Goal: Complete application form

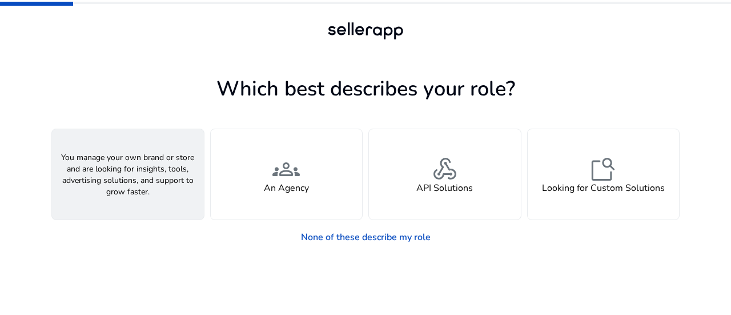
click at [167, 184] on div "person A Seller" at bounding box center [128, 174] width 152 height 90
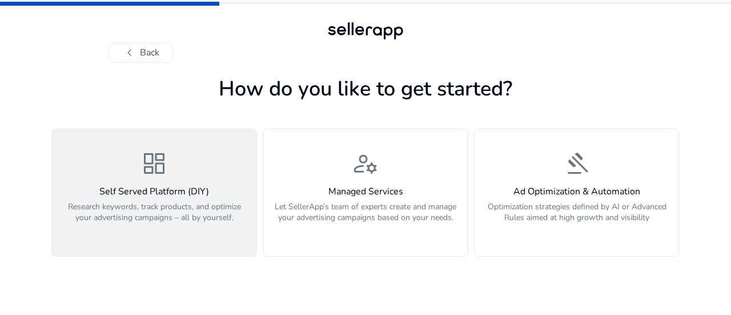
click at [184, 198] on div "Self Served Platform (DIY) Research keywords, track products, and optimize your…" at bounding box center [154, 210] width 191 height 49
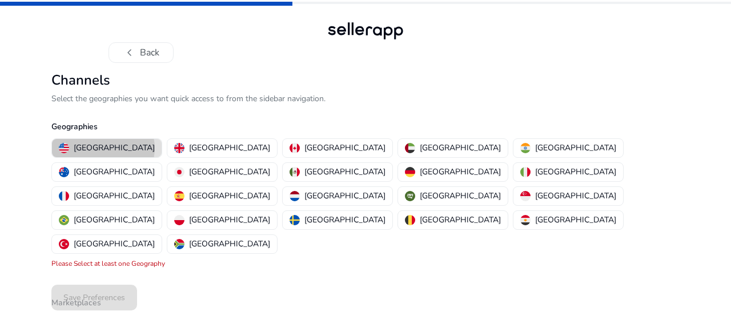
click at [103, 148] on p "[GEOGRAPHIC_DATA]" at bounding box center [114, 148] width 81 height 12
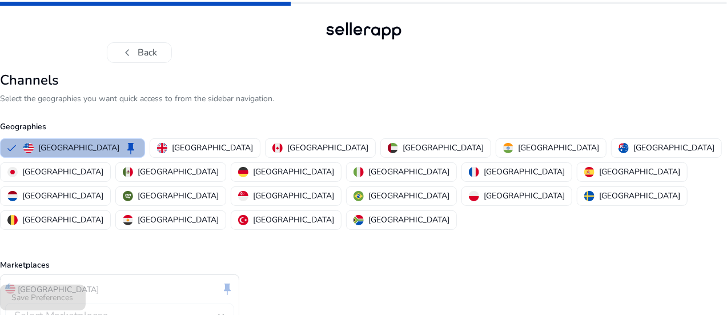
scroll to position [53, 0]
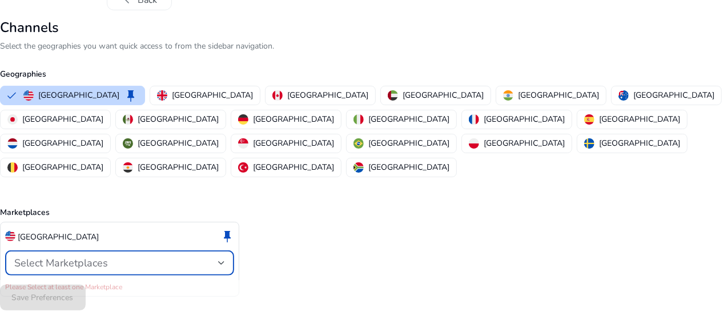
click at [225, 256] on div at bounding box center [221, 263] width 7 height 14
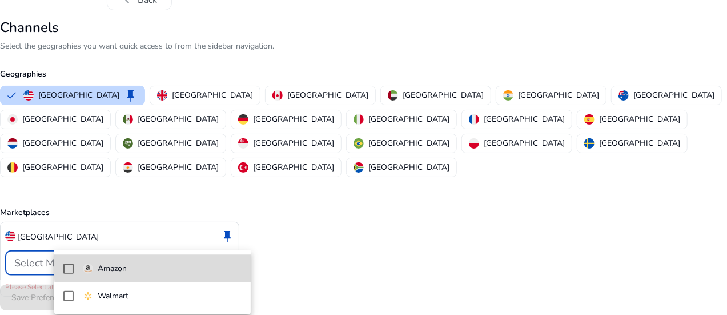
click at [217, 264] on span "Amazon" at bounding box center [162, 268] width 159 height 13
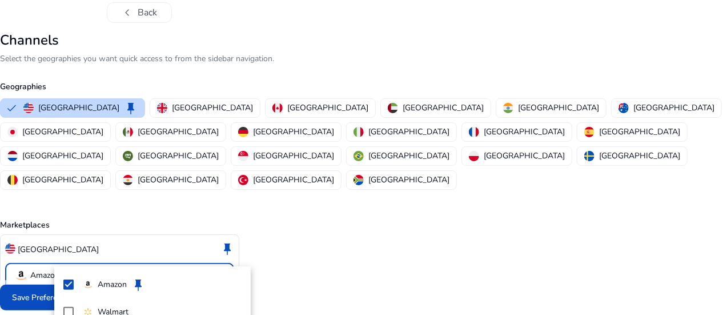
click at [345, 286] on div at bounding box center [363, 157] width 727 height 315
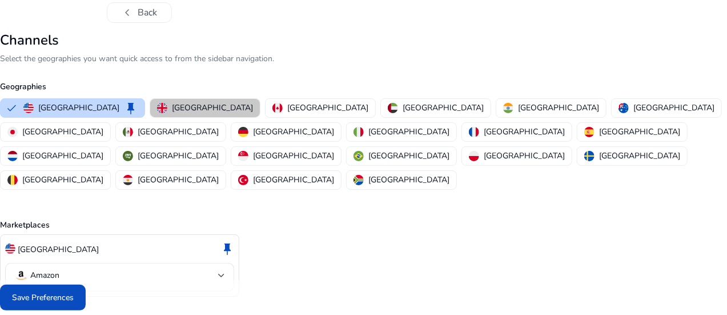
click at [231, 106] on p "[GEOGRAPHIC_DATA]" at bounding box center [212, 108] width 81 height 12
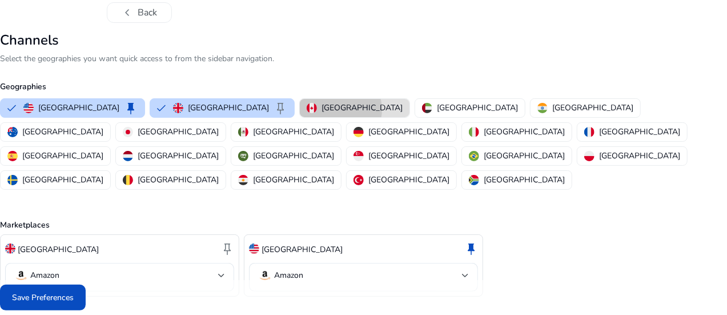
click at [334, 109] on p "[GEOGRAPHIC_DATA]" at bounding box center [362, 108] width 81 height 12
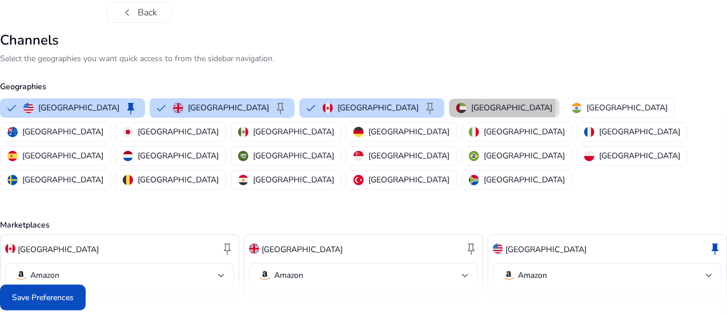
click at [471, 107] on p "[GEOGRAPHIC_DATA]" at bounding box center [511, 108] width 81 height 12
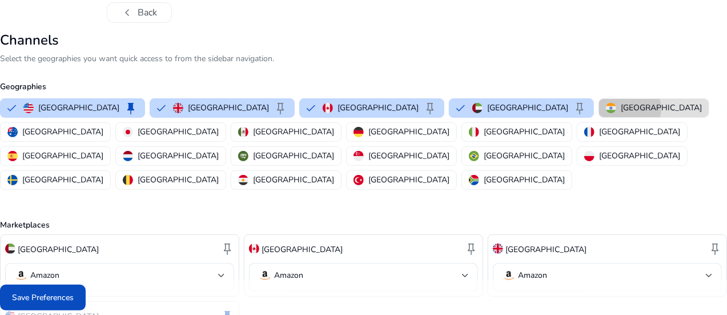
click at [621, 109] on p "[GEOGRAPHIC_DATA]" at bounding box center [661, 108] width 81 height 12
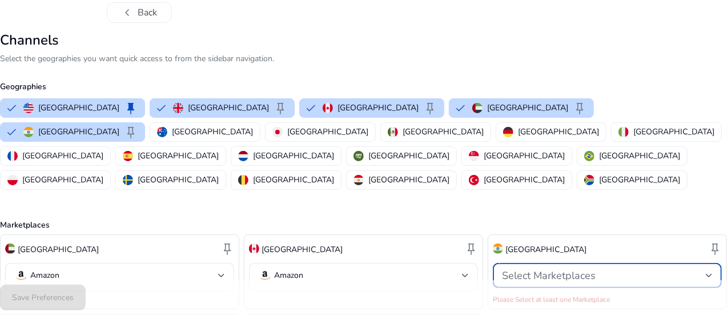
click at [523, 268] on span "Select Marketplaces" at bounding box center [549, 275] width 94 height 14
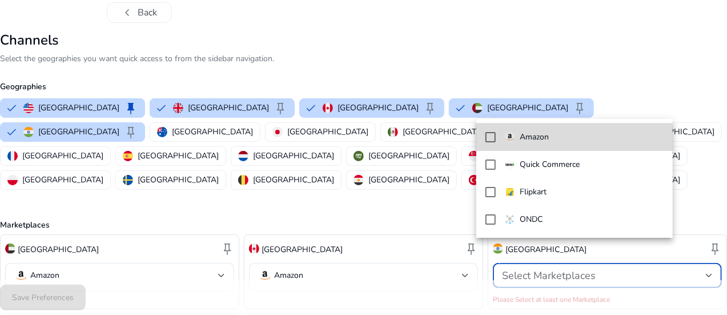
click at [551, 138] on span "Amazon" at bounding box center [584, 137] width 159 height 13
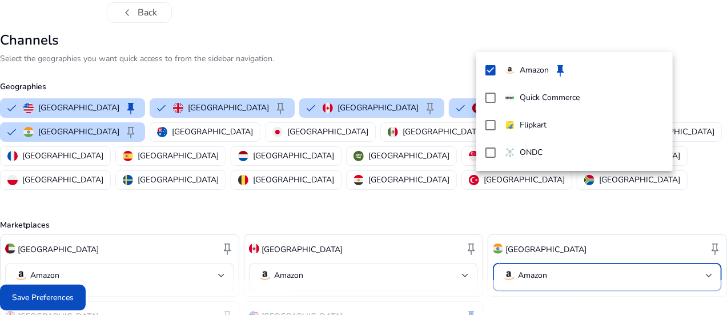
scroll to position [107, 0]
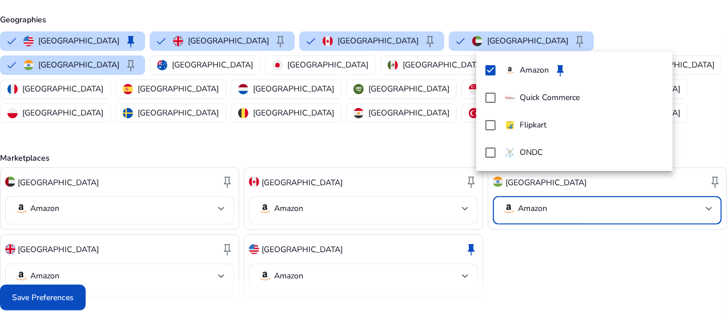
click at [91, 66] on div at bounding box center [363, 157] width 727 height 315
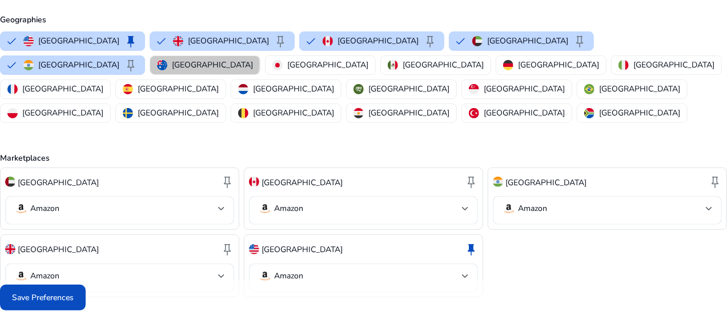
click at [150, 62] on button "[GEOGRAPHIC_DATA]" at bounding box center [205, 65] width 110 height 18
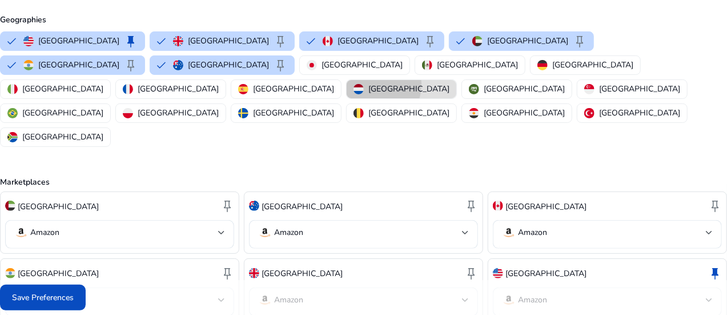
click at [364, 84] on img "button" at bounding box center [359, 89] width 10 height 10
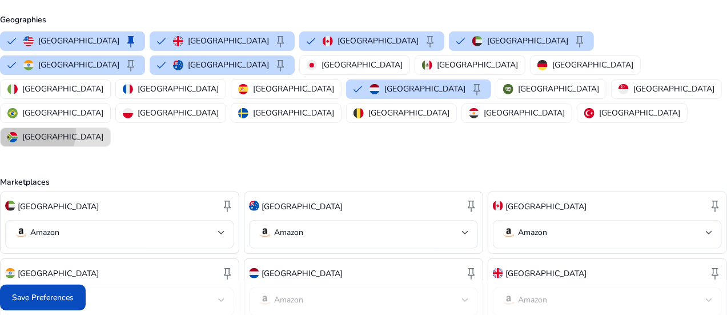
click at [103, 131] on p "[GEOGRAPHIC_DATA]" at bounding box center [62, 137] width 81 height 12
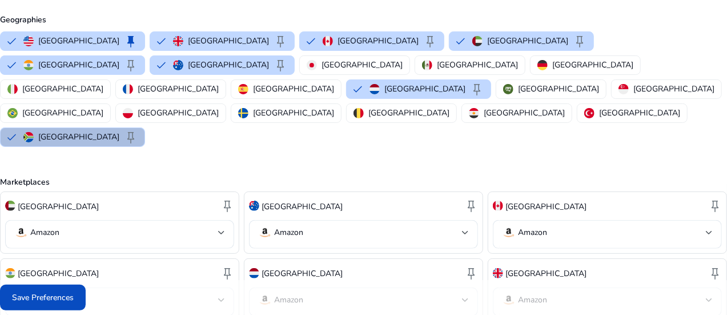
scroll to position [174, 0]
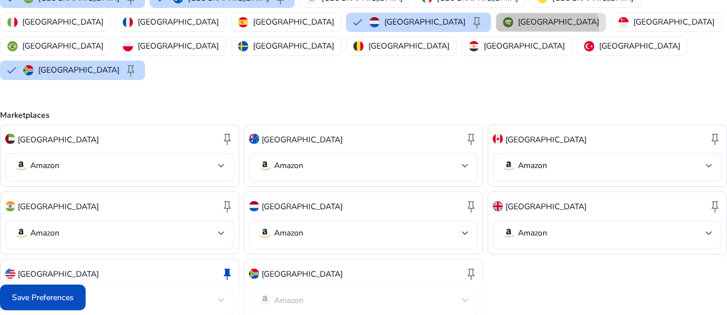
click at [518, 25] on p "[GEOGRAPHIC_DATA]" at bounding box center [558, 22] width 81 height 12
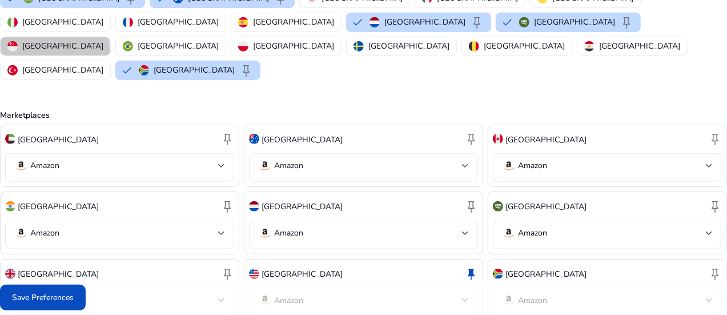
click at [103, 40] on p "[GEOGRAPHIC_DATA]" at bounding box center [62, 46] width 81 height 12
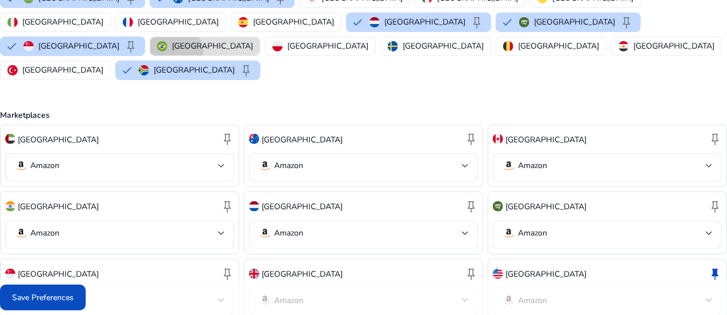
click at [253, 40] on p "[GEOGRAPHIC_DATA]" at bounding box center [212, 46] width 81 height 12
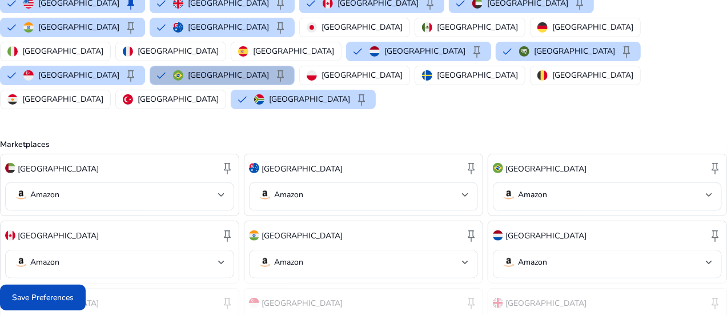
scroll to position [142, 0]
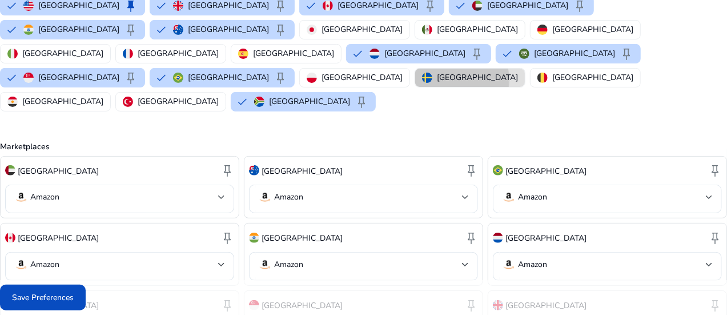
click at [463, 71] on p "[GEOGRAPHIC_DATA]" at bounding box center [477, 77] width 81 height 12
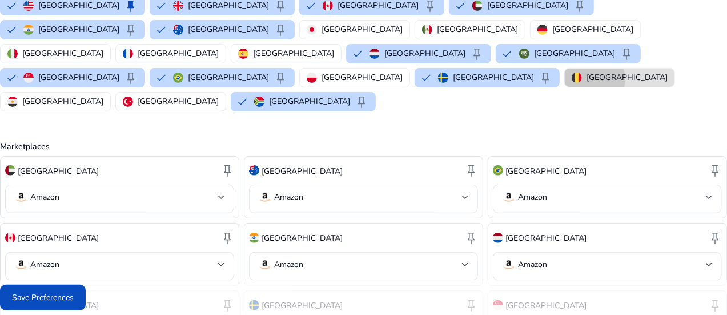
click at [587, 71] on p "[GEOGRAPHIC_DATA]" at bounding box center [627, 77] width 81 height 12
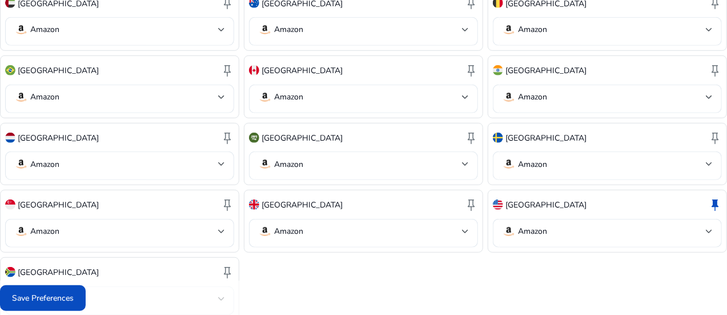
scroll to position [331, 0]
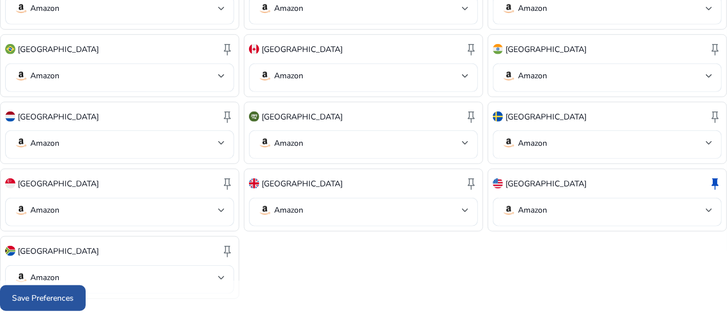
click at [74, 293] on span "Save Preferences" at bounding box center [43, 297] width 62 height 12
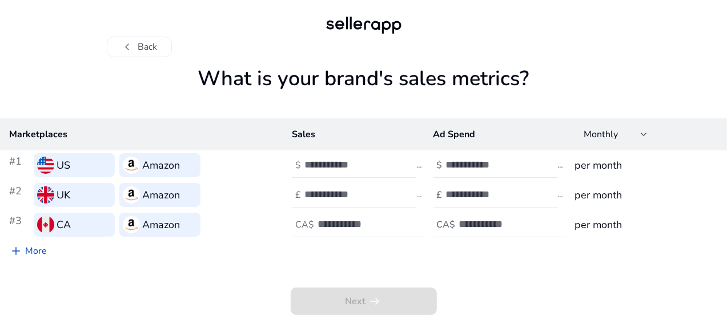
scroll to position [6, 0]
type input "*"
click at [382, 163] on input "*" at bounding box center [342, 164] width 77 height 13
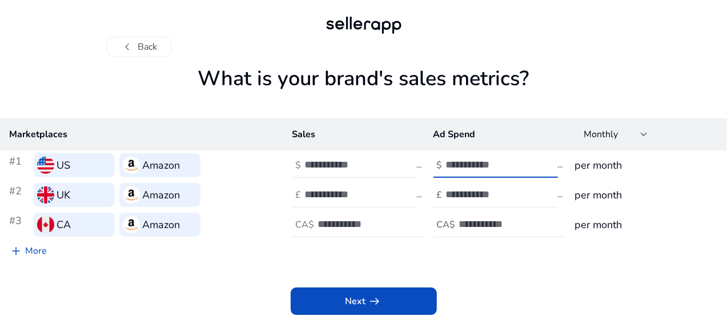
type input "*"
click at [507, 164] on input "*" at bounding box center [484, 164] width 77 height 13
type input "*"
click at [382, 191] on input "*" at bounding box center [342, 194] width 77 height 13
type input "*"
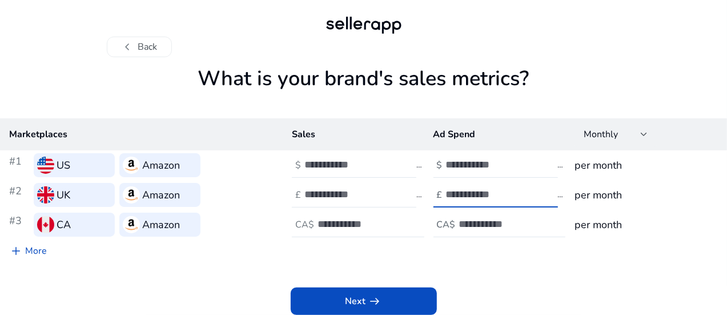
click at [511, 193] on input "*" at bounding box center [484, 194] width 77 height 13
click at [379, 219] on input "number" at bounding box center [356, 224] width 77 height 13
type input "*"
click at [480, 224] on input "number" at bounding box center [497, 224] width 77 height 13
type input "***"
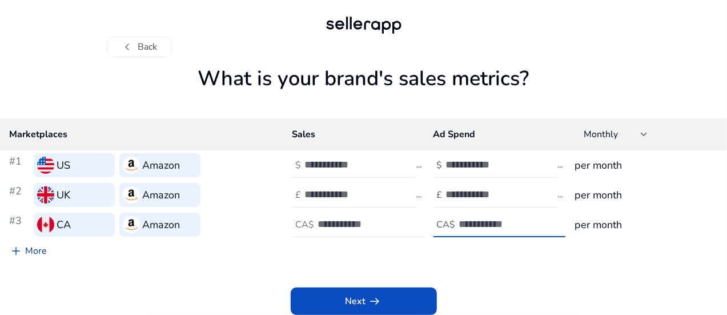
click at [56, 256] on link "add More" at bounding box center [28, 250] width 56 height 23
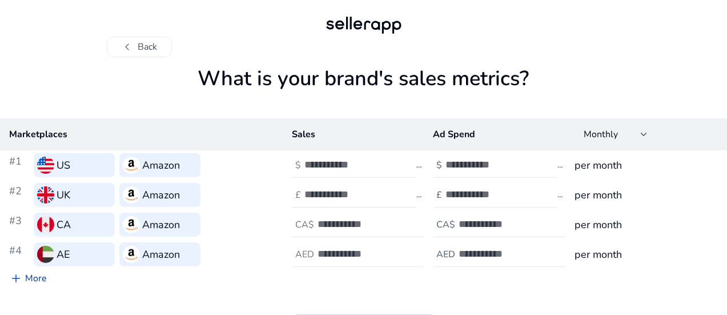
scroll to position [10, 0]
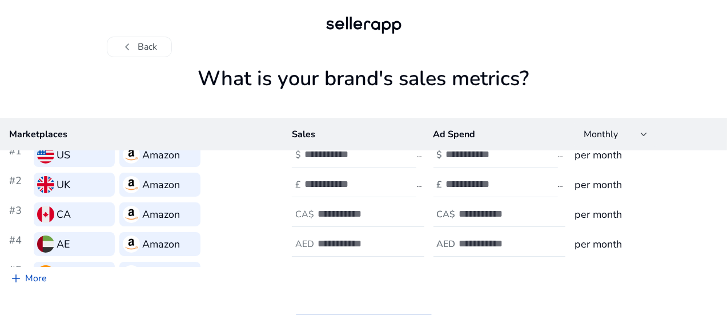
click at [354, 267] on input "number" at bounding box center [342, 273] width 77 height 13
type input "*"
click at [481, 276] on input "number" at bounding box center [484, 273] width 77 height 13
type input "*"
click at [318, 243] on div "AED" at bounding box center [305, 244] width 26 height 11
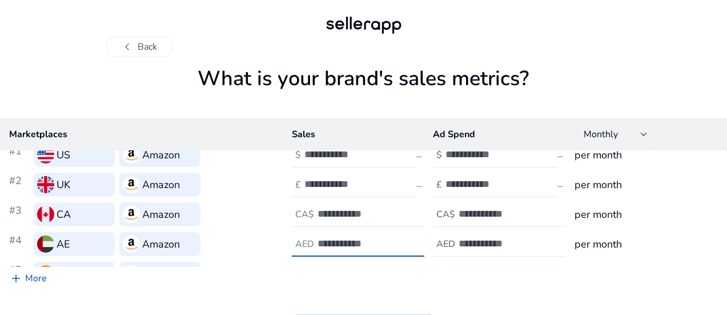
click at [347, 242] on input "number" at bounding box center [356, 243] width 77 height 13
type input "*"
click at [479, 252] on div at bounding box center [510, 243] width 103 height 25
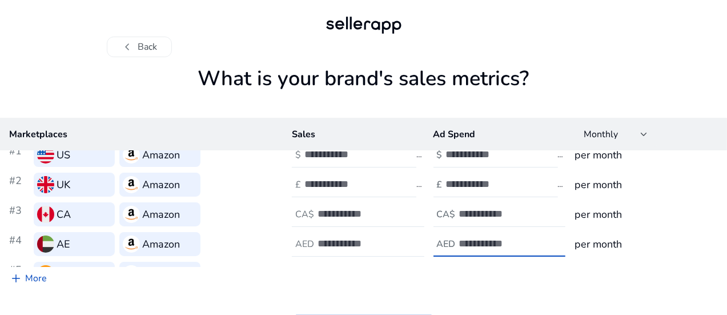
click at [471, 246] on input "number" at bounding box center [497, 243] width 77 height 13
type input "*"
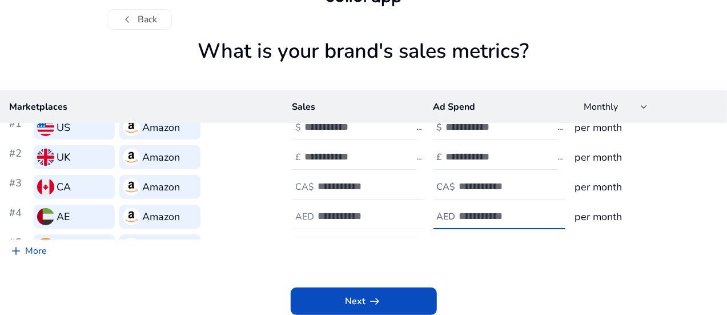
scroll to position [81, 0]
type input "*"
click at [350, 269] on input "number" at bounding box center [356, 275] width 77 height 13
type input "*"
click at [476, 269] on input "number" at bounding box center [498, 275] width 77 height 13
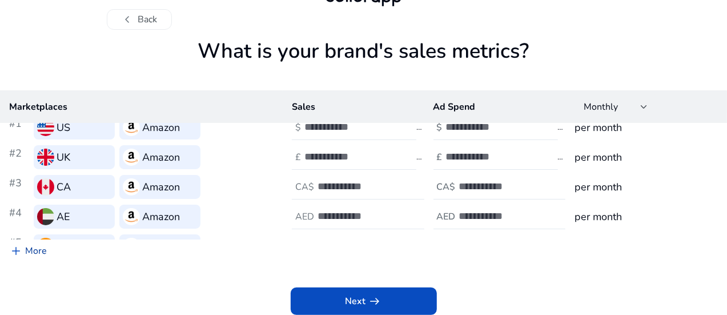
type input "*"
click at [56, 260] on link "add More" at bounding box center [28, 250] width 56 height 23
click at [56, 258] on link "add More" at bounding box center [28, 250] width 56 height 23
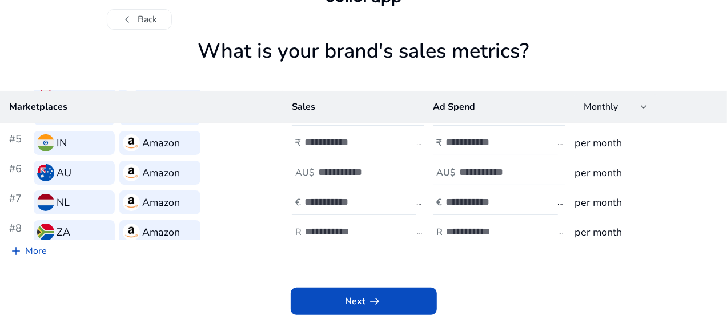
scroll to position [118, 0]
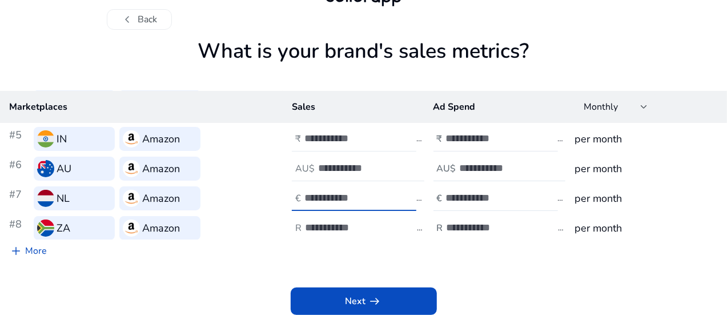
click at [337, 191] on input "number" at bounding box center [342, 197] width 77 height 13
type input "*"
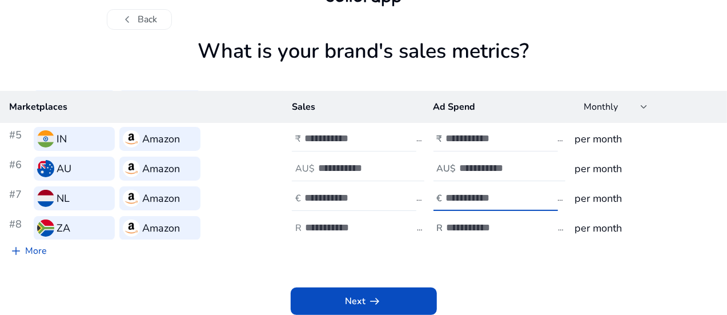
click at [466, 191] on input "number" at bounding box center [484, 197] width 77 height 13
type input "*"
click at [343, 221] on input "number" at bounding box center [343, 227] width 77 height 13
type input "*"
click at [475, 221] on input "number" at bounding box center [485, 227] width 77 height 13
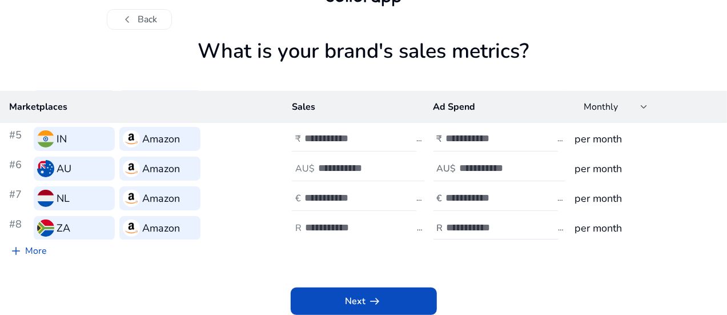
type input "*"
click at [335, 245] on div at bounding box center [362, 257] width 103 height 25
click at [342, 251] on input "number" at bounding box center [349, 257] width 77 height 13
type input "*"
click at [462, 251] on input "number" at bounding box center [490, 257] width 77 height 13
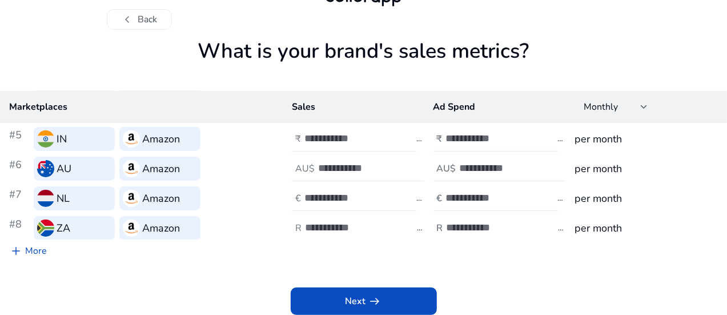
type input "*"
click at [338, 244] on div "Marketplaces Sales Ad Spend Monthly #1 US Amazon $ * $ * per month #2 UK Amazon…" at bounding box center [363, 176] width 727 height 171
click at [345, 280] on input "number" at bounding box center [348, 286] width 77 height 13
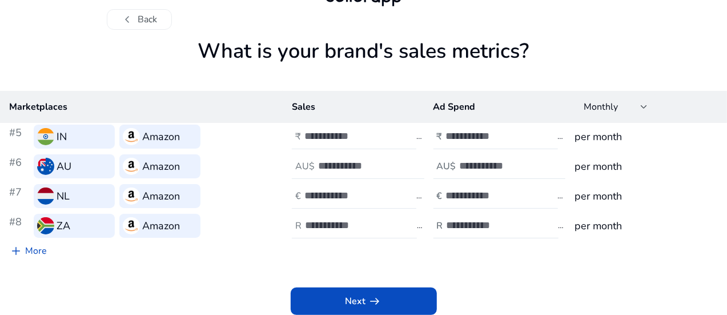
type input "*"
click at [487, 278] on input "number" at bounding box center [490, 284] width 77 height 13
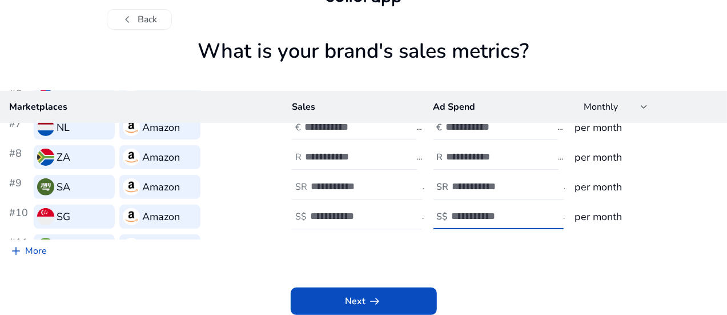
type input "*"
click at [366, 239] on input "number" at bounding box center [349, 245] width 77 height 13
type input "*"
click at [468, 239] on input "*" at bounding box center [490, 245] width 77 height 13
type input "*"
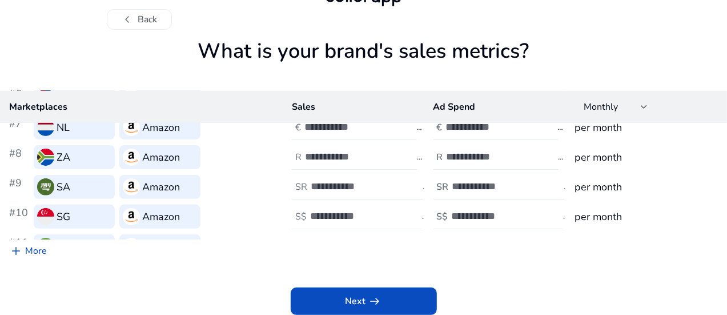
click at [328, 269] on input "*" at bounding box center [350, 275] width 77 height 13
type input "*"
click at [476, 269] on input "*" at bounding box center [492, 275] width 77 height 13
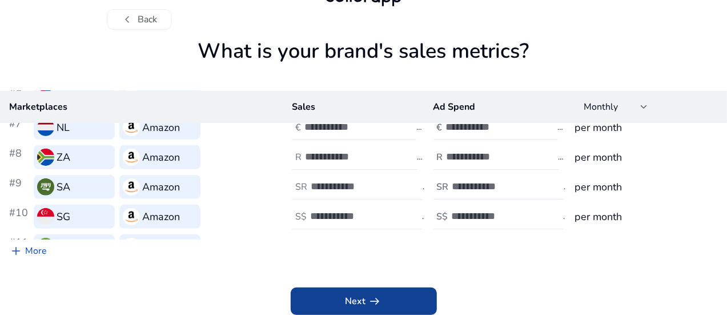
type input "*"
click at [411, 302] on span at bounding box center [364, 300] width 146 height 27
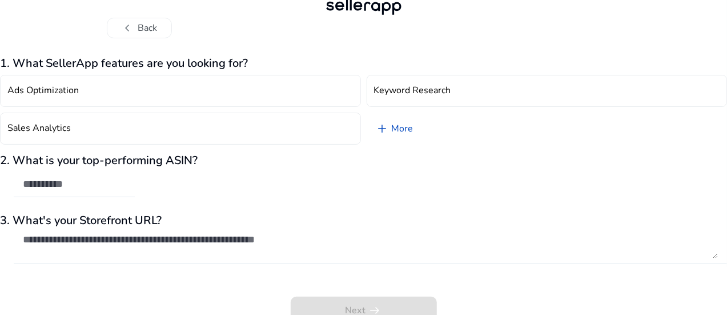
scroll to position [34, 0]
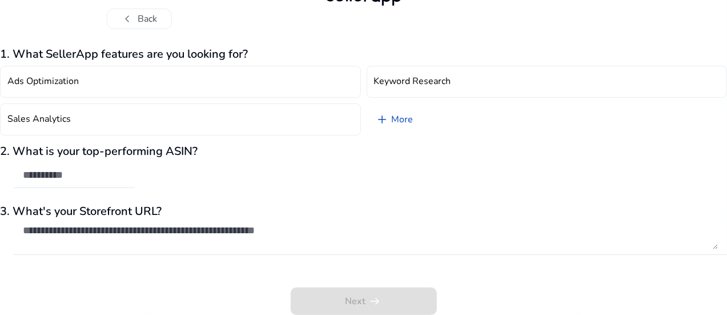
click at [412, 302] on div "Next arrow_right_alt" at bounding box center [363, 292] width 727 height 43
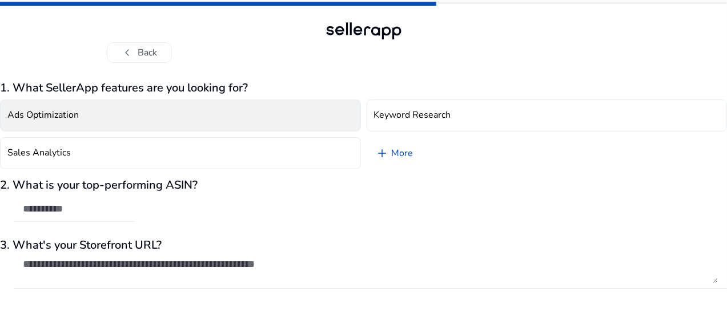
click at [244, 118] on button "Ads Optimization" at bounding box center [180, 115] width 361 height 32
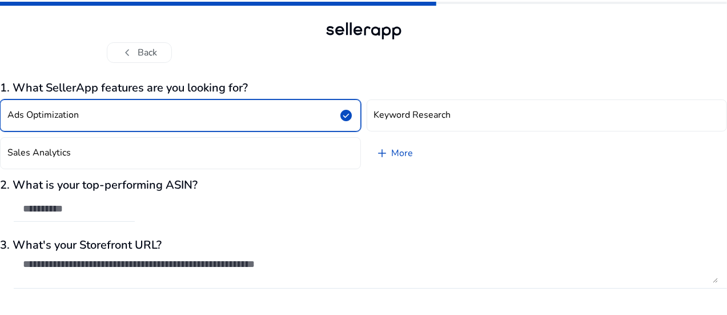
click at [431, 99] on div "Ads Optimization check_circle Keyword Research Sales Analytics add More" at bounding box center [363, 134] width 727 height 79
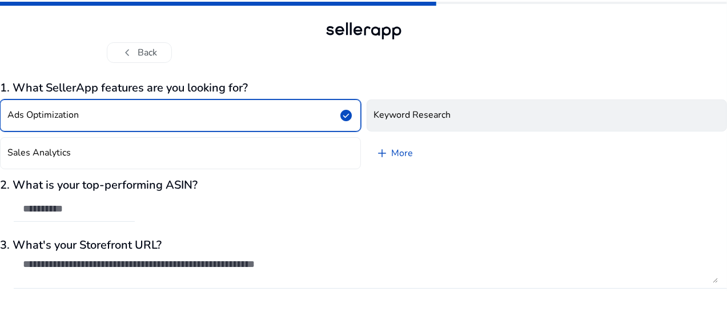
click at [424, 118] on h4 "Keyword Research" at bounding box center [412, 115] width 77 height 11
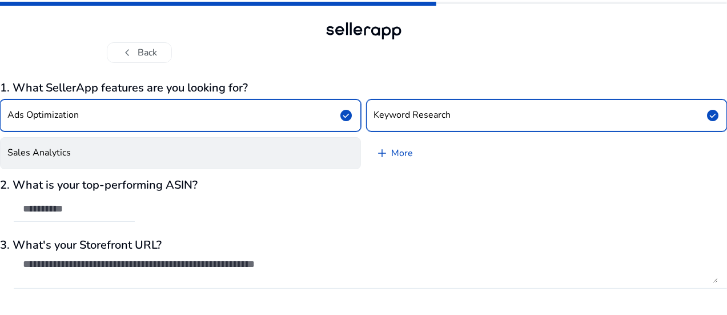
click at [286, 147] on button "Sales Analytics" at bounding box center [180, 153] width 361 height 32
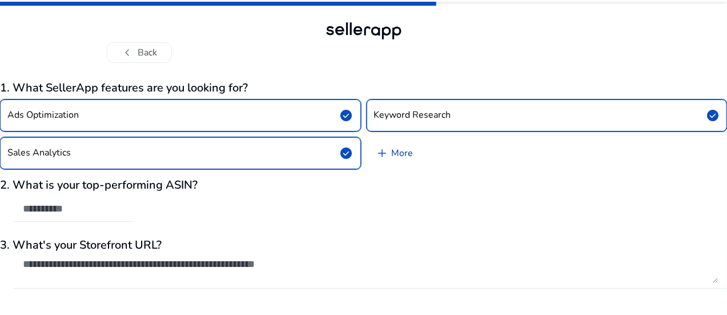
click at [379, 154] on span "add" at bounding box center [383, 153] width 14 height 14
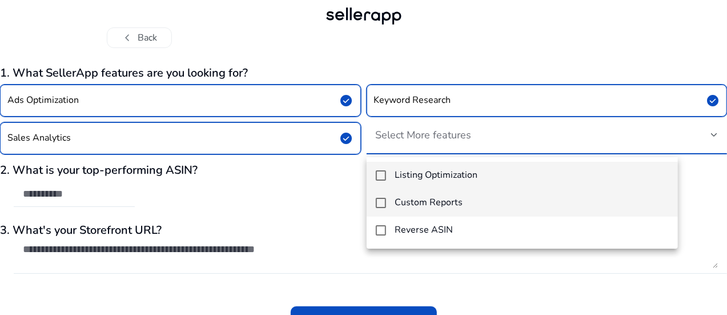
scroll to position [11, 0]
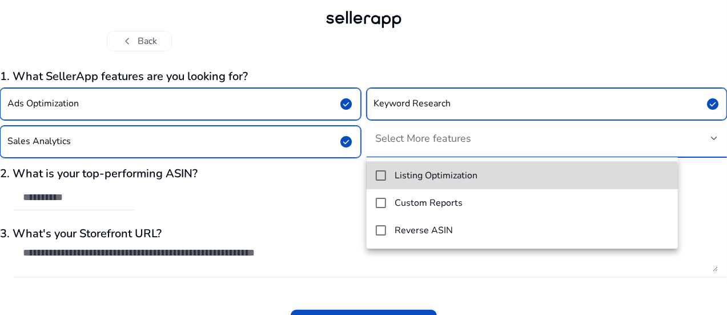
click at [394, 183] on mat-option "Listing Optimization" at bounding box center [522, 175] width 311 height 27
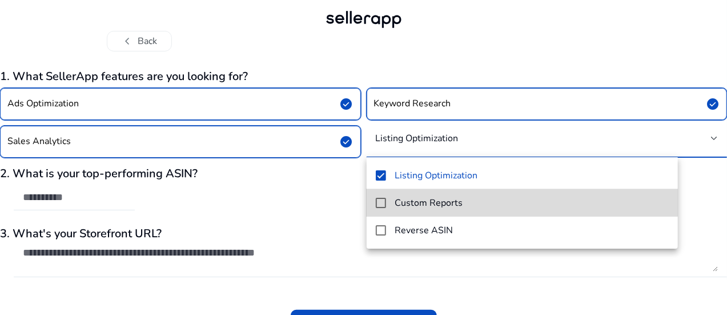
click at [386, 200] on mat-option "Custom Reports" at bounding box center [522, 202] width 311 height 27
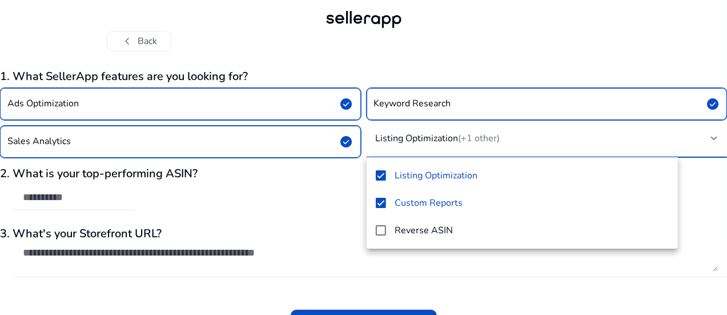
click at [216, 190] on div at bounding box center [363, 157] width 727 height 315
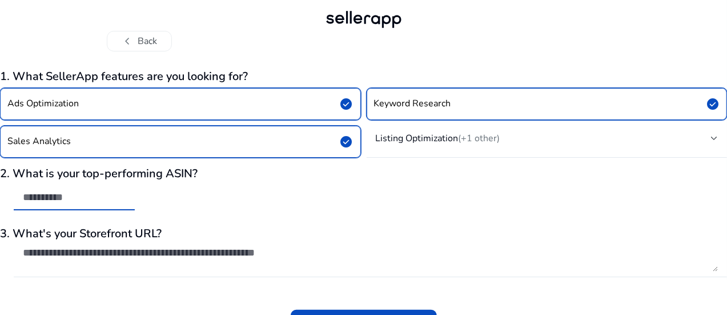
click at [126, 197] on input "text" at bounding box center [74, 197] width 103 height 13
type input "**"
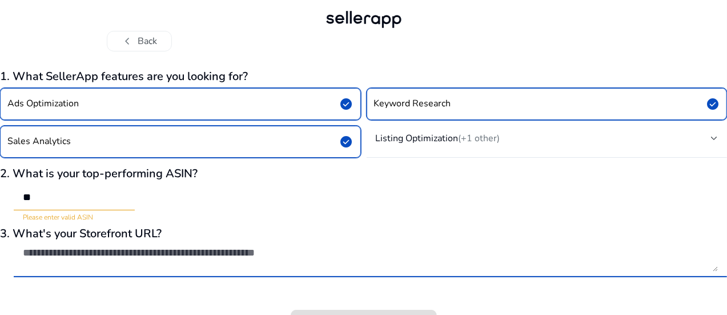
click at [182, 248] on textarea at bounding box center [370, 258] width 695 height 25
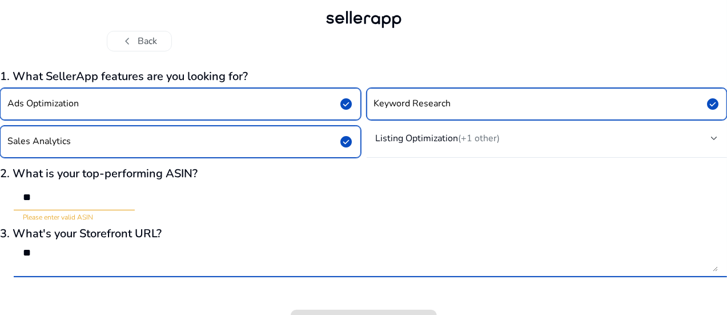
scroll to position [34, 0]
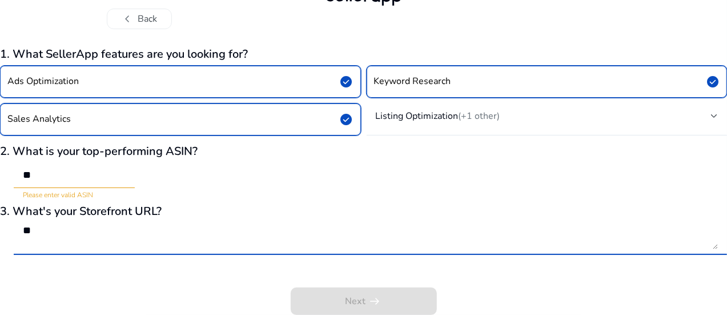
type textarea "**"
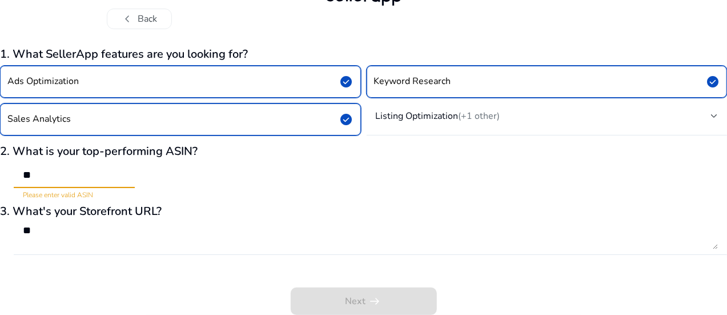
click at [126, 176] on input "**" at bounding box center [74, 175] width 103 height 13
type input "*"
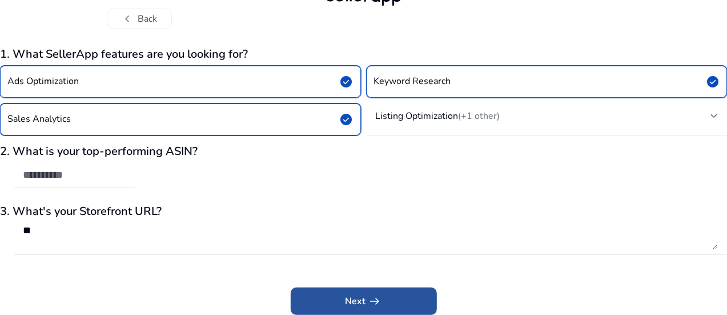
click at [347, 289] on span at bounding box center [364, 300] width 146 height 27
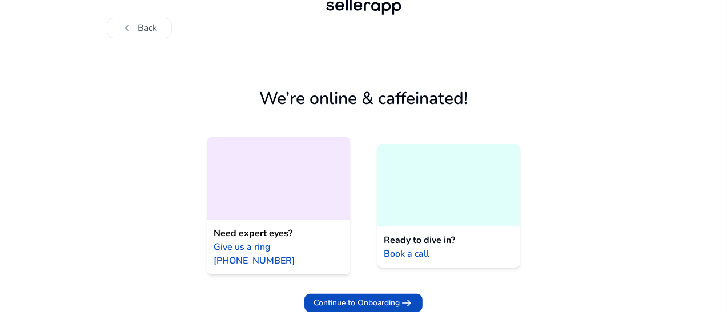
scroll to position [12, 0]
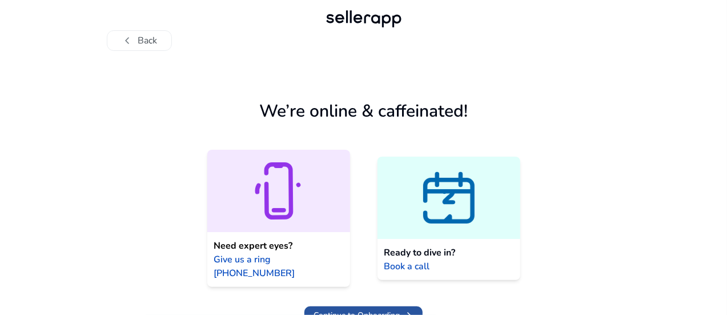
click at [402, 308] on span "arrow_right_alt" at bounding box center [407, 315] width 14 height 14
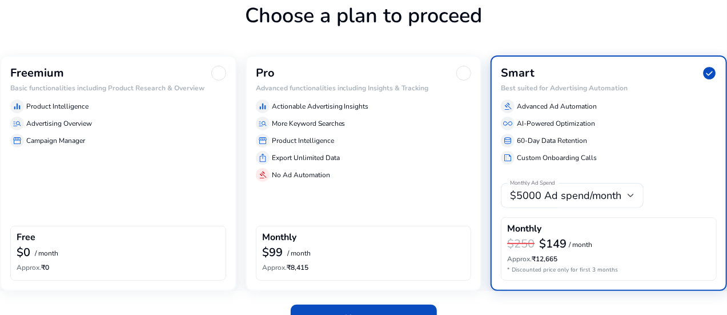
scroll to position [74, 0]
click at [206, 183] on div "Freemium Basic functionalities including Product Research & Overview equalizer …" at bounding box center [118, 172] width 236 height 235
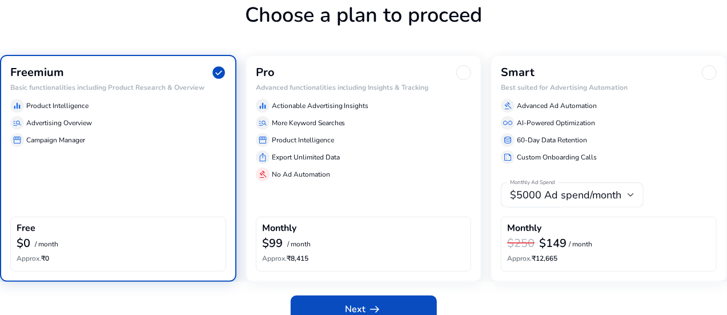
scroll to position [90, 0]
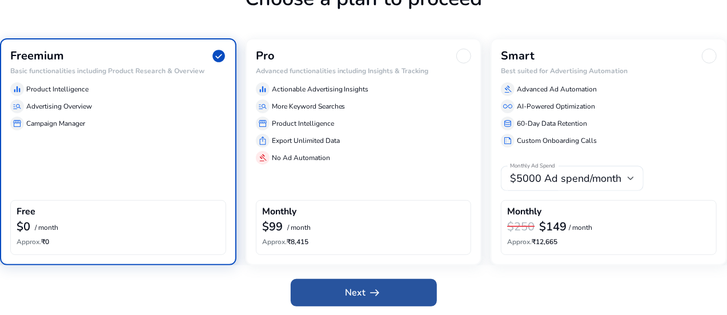
click at [335, 283] on span at bounding box center [364, 292] width 146 height 27
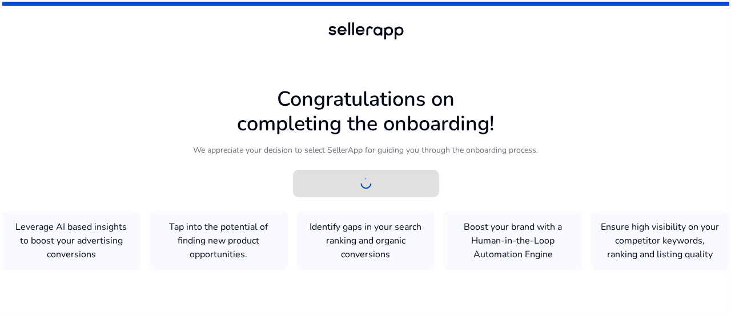
scroll to position [0, 0]
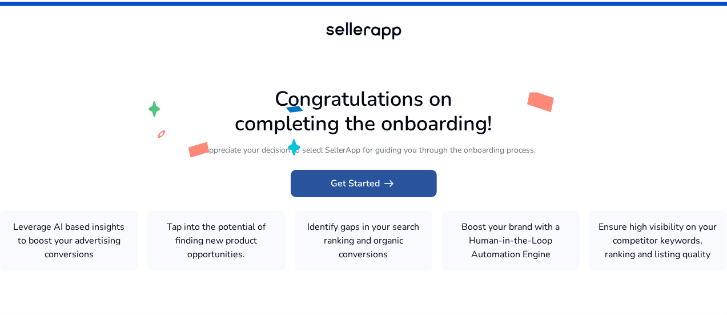
click at [384, 177] on span "arrow_right_alt" at bounding box center [390, 184] width 14 height 14
